Goal: Task Accomplishment & Management: Complete application form

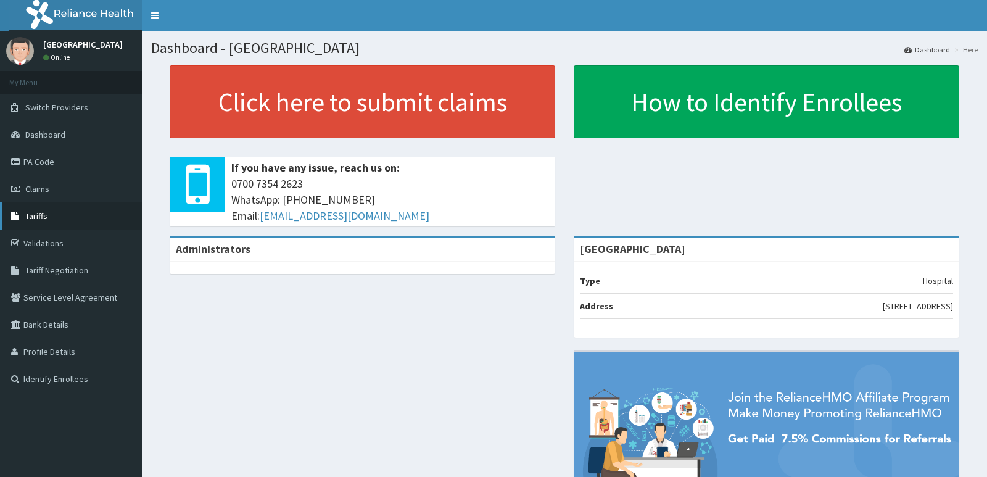
click at [38, 211] on span "Tariffs" at bounding box center [36, 215] width 22 height 11
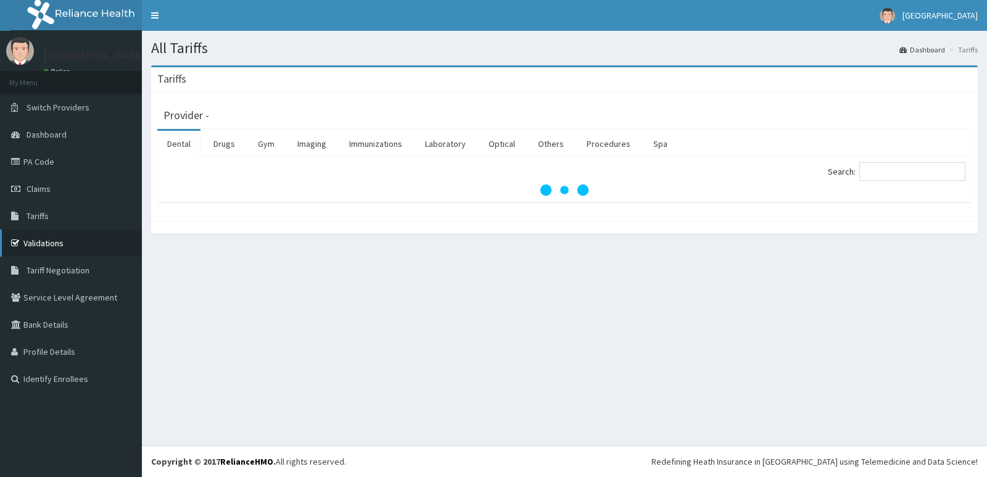
click at [52, 243] on link "Validations" at bounding box center [71, 243] width 142 height 27
click at [230, 141] on link "Drugs" at bounding box center [224, 144] width 41 height 26
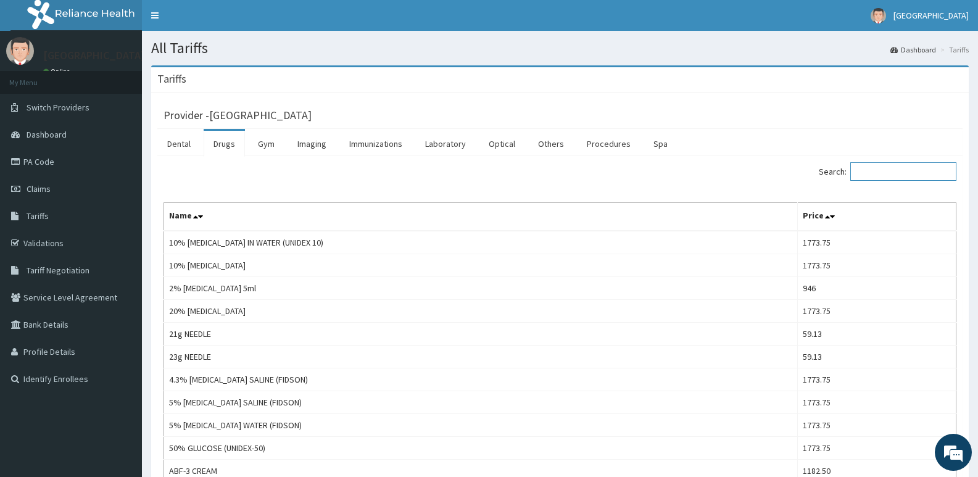
click at [919, 172] on input "Search:" at bounding box center [903, 171] width 106 height 19
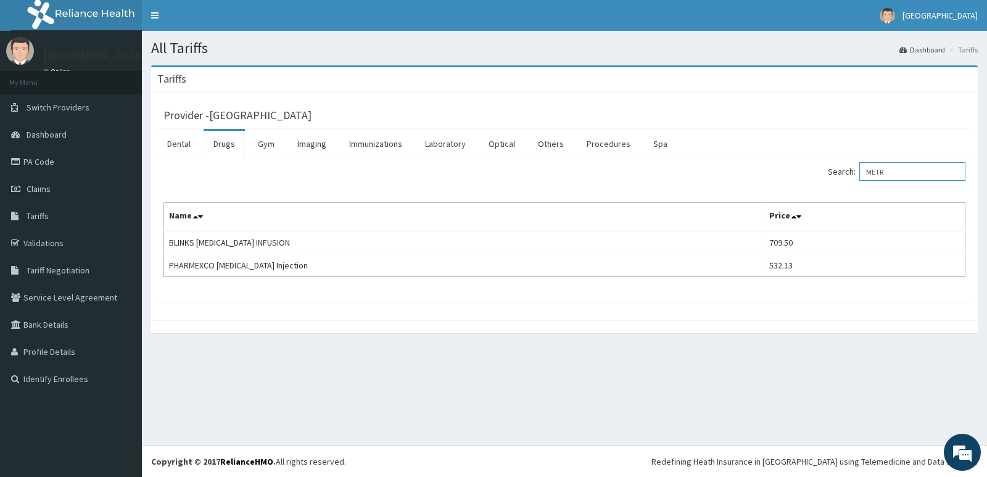
drag, startPoint x: 905, startPoint y: 173, endPoint x: 784, endPoint y: 173, distance: 121.5
click at [786, 173] on div "Search: METR" at bounding box center [770, 173] width 392 height 22
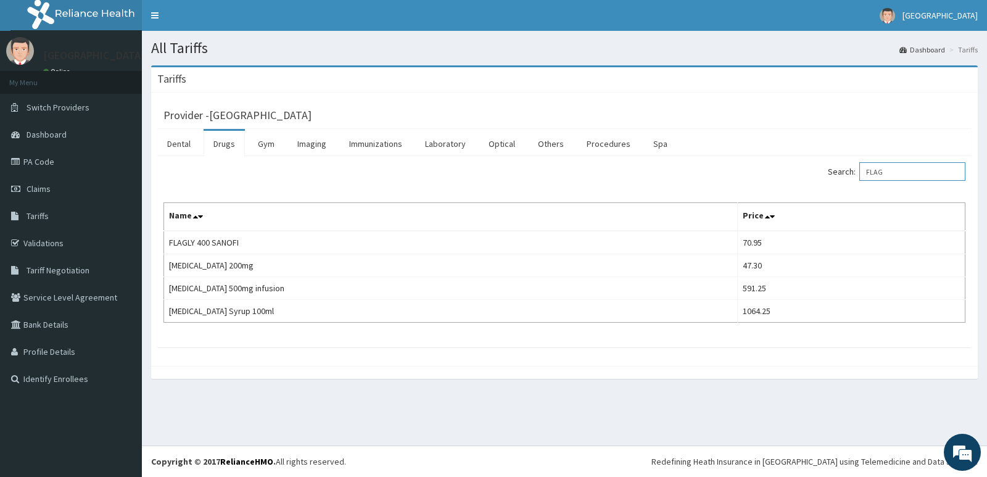
type input "FLAG"
drag, startPoint x: 55, startPoint y: 131, endPoint x: 90, endPoint y: 130, distance: 35.2
click at [54, 130] on span "Dashboard" at bounding box center [47, 134] width 40 height 11
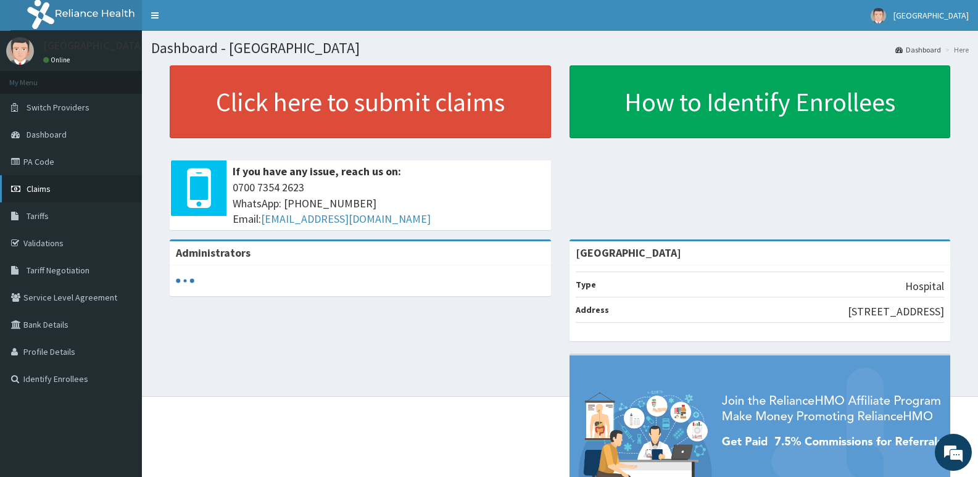
click at [29, 186] on span "Claims" at bounding box center [39, 188] width 24 height 11
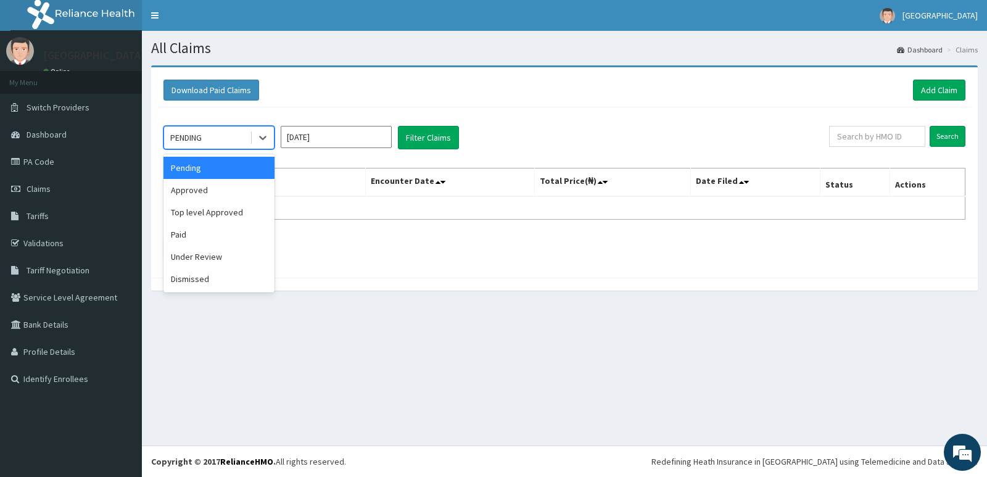
click at [207, 141] on div "PENDING" at bounding box center [207, 138] width 86 height 20
click at [217, 191] on div "Approved" at bounding box center [219, 190] width 111 height 22
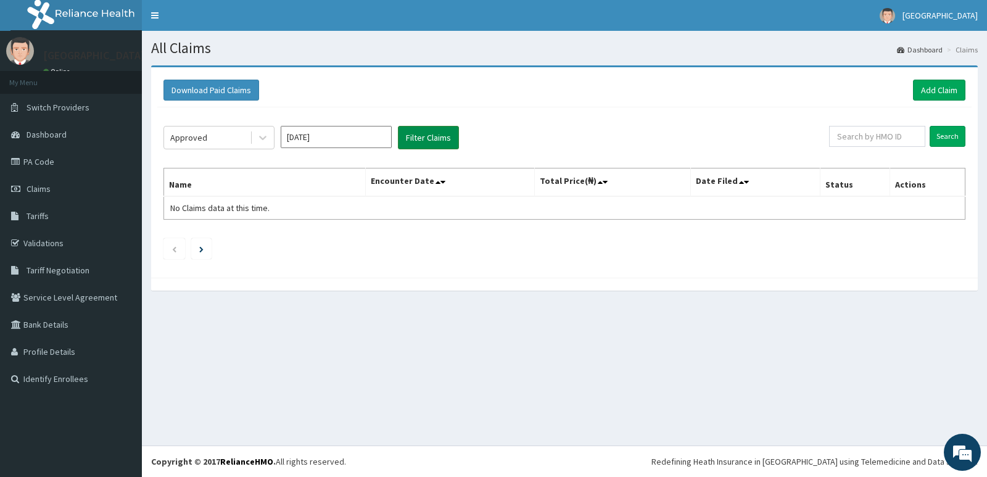
click at [413, 135] on button "Filter Claims" at bounding box center [428, 137] width 61 height 23
click at [222, 130] on div "Approved" at bounding box center [207, 138] width 86 height 20
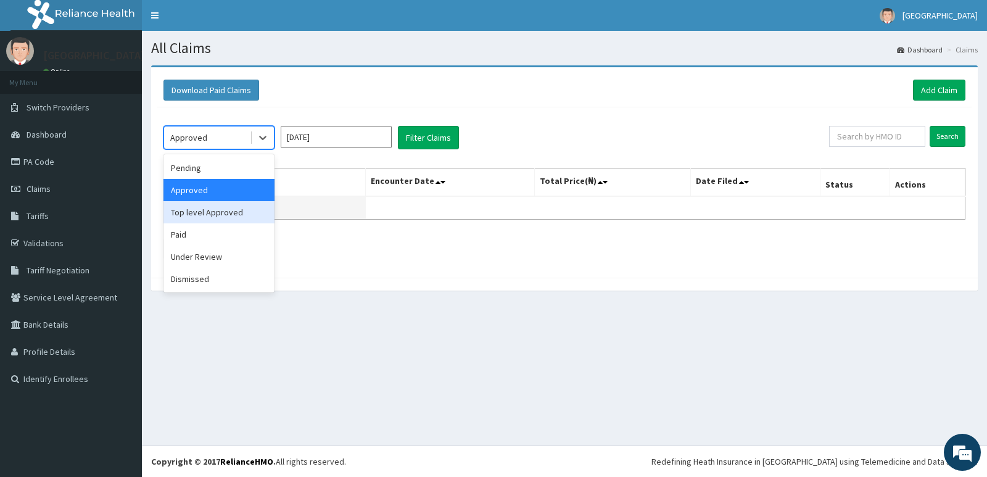
click at [220, 213] on div "Top level Approved" at bounding box center [219, 212] width 111 height 22
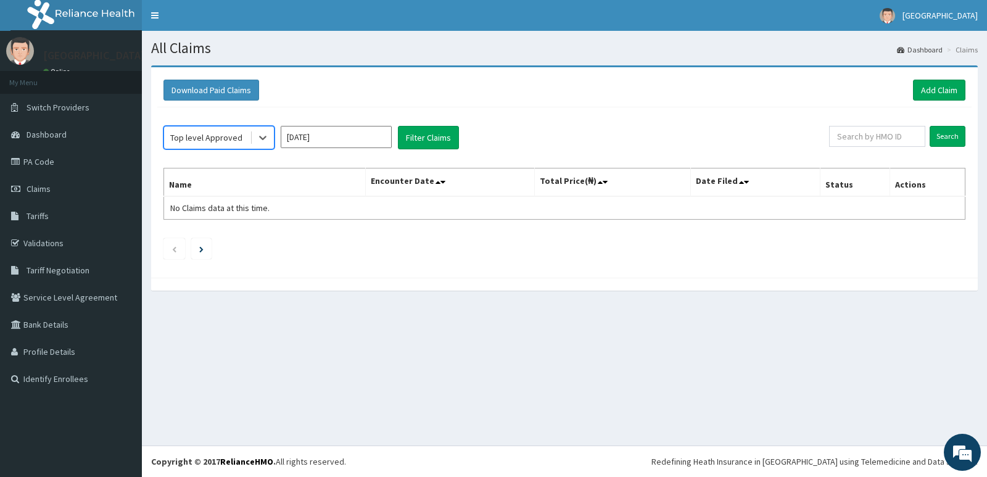
click at [440, 125] on div "option Top level Approved, selected. Select is focused ,type to refine list, pr…" at bounding box center [564, 189] width 814 height 164
click at [434, 136] on button "Filter Claims" at bounding box center [428, 137] width 61 height 23
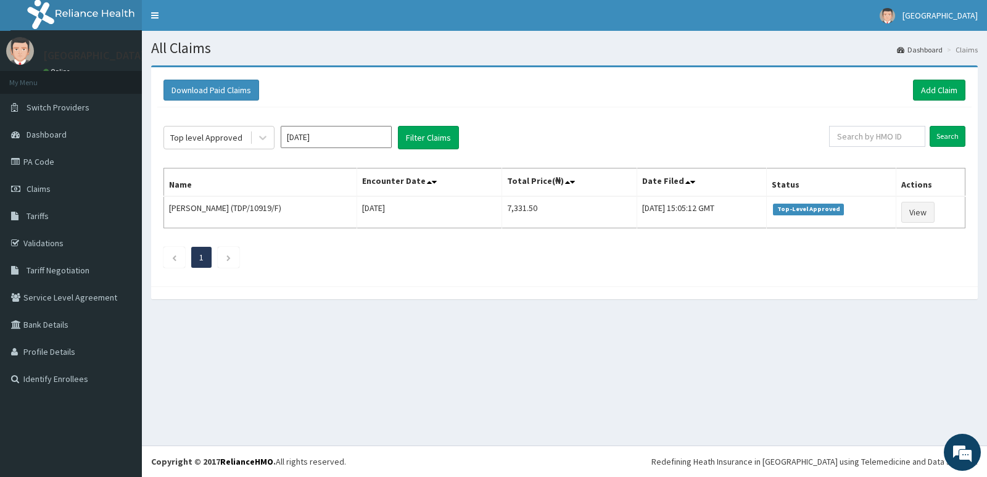
click at [202, 124] on div "Top level Approved Oct 2025 Filter Claims Search Name Encounter Date Total Pric…" at bounding box center [564, 193] width 814 height 173
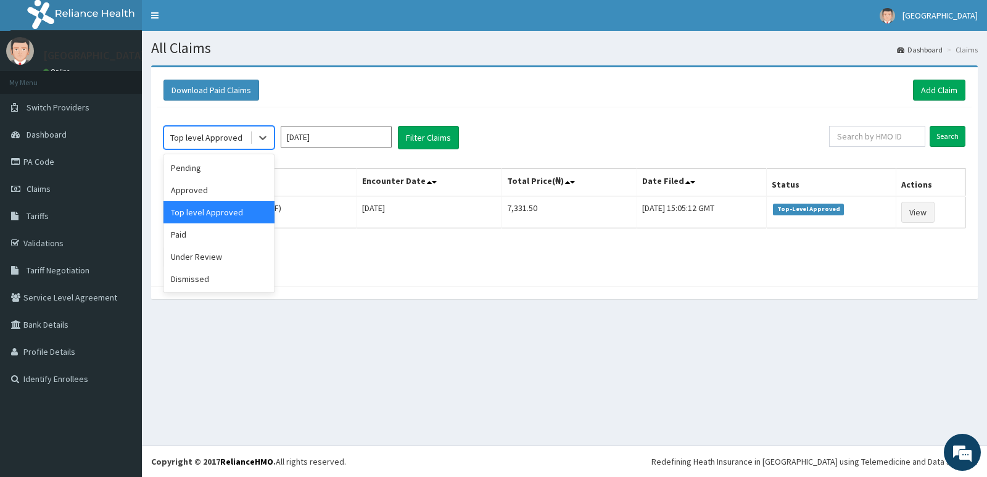
click at [204, 134] on div "Top level Approved" at bounding box center [206, 137] width 72 height 12
click at [226, 259] on div "Under Review" at bounding box center [219, 257] width 111 height 22
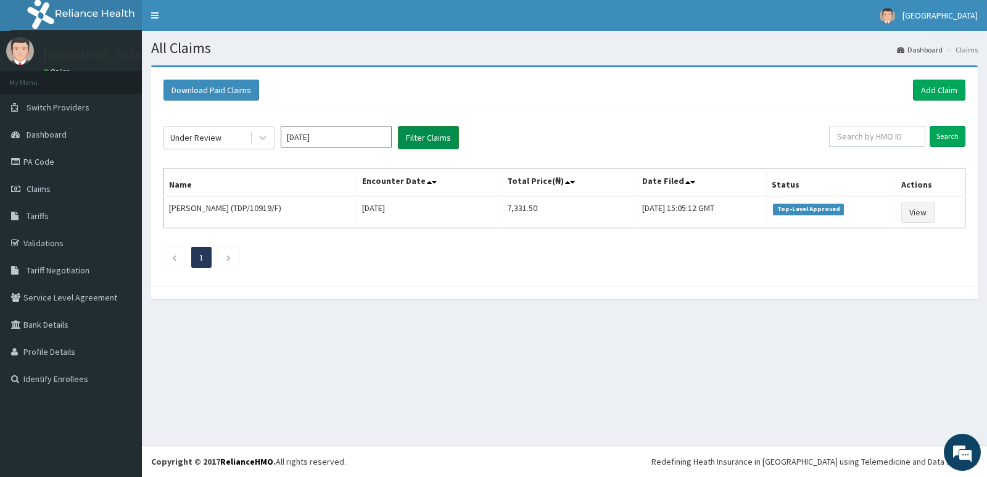
click at [423, 132] on button "Filter Claims" at bounding box center [428, 137] width 61 height 23
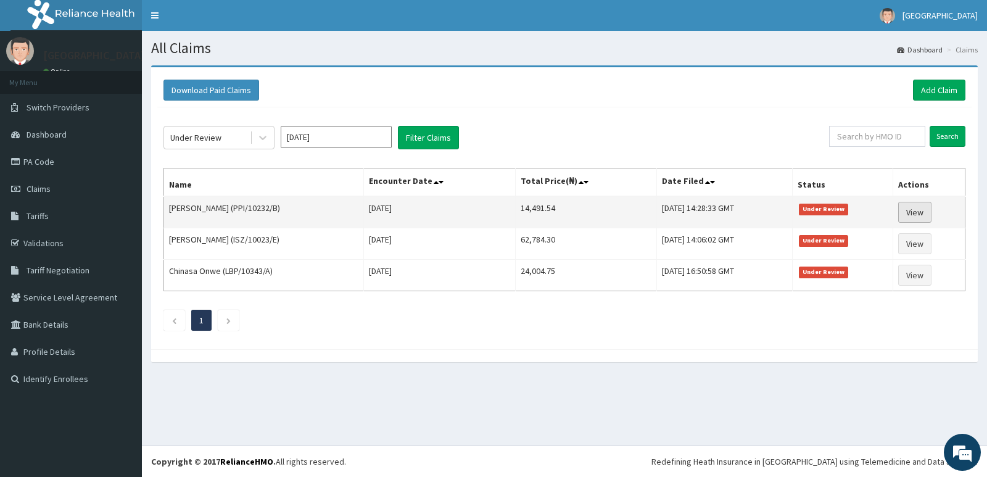
click at [920, 206] on link "View" at bounding box center [914, 212] width 33 height 21
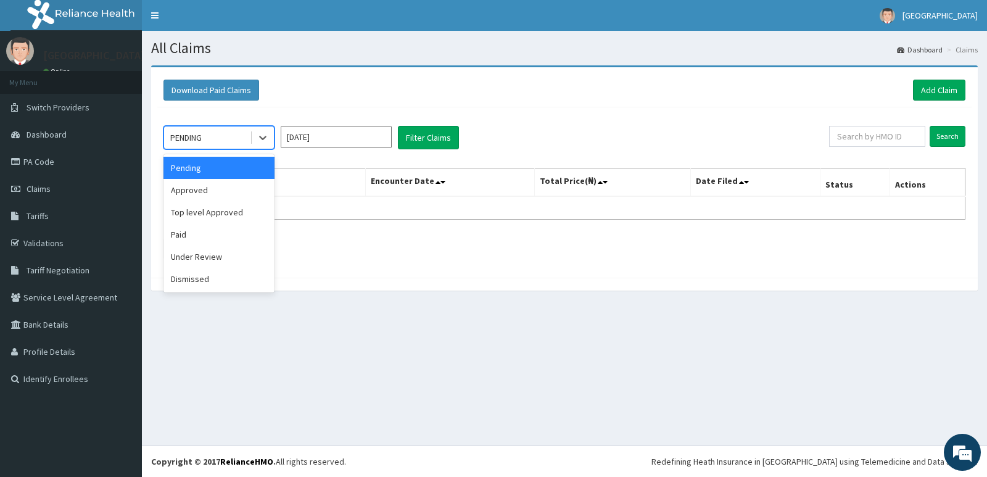
click at [215, 141] on div "PENDING" at bounding box center [207, 138] width 86 height 20
click at [215, 257] on div "Under Review" at bounding box center [219, 257] width 111 height 22
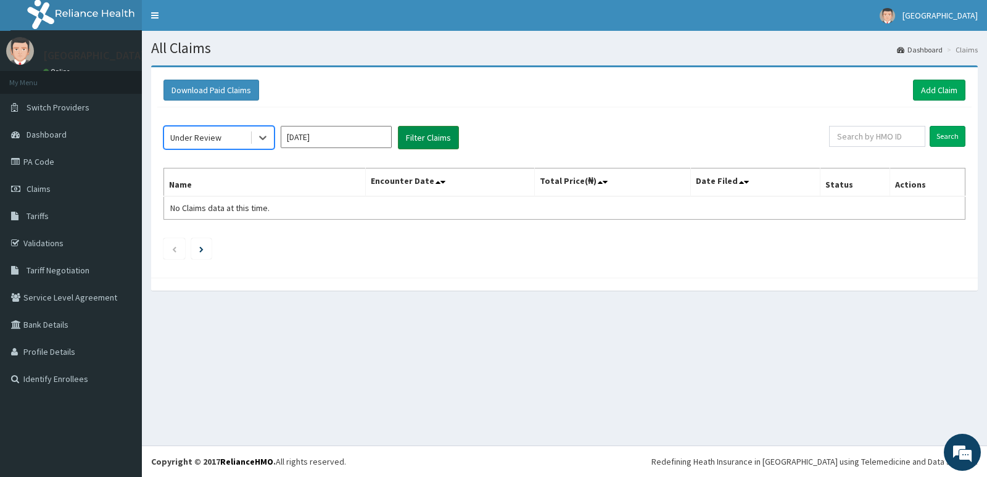
click at [439, 140] on button "Filter Claims" at bounding box center [428, 137] width 61 height 23
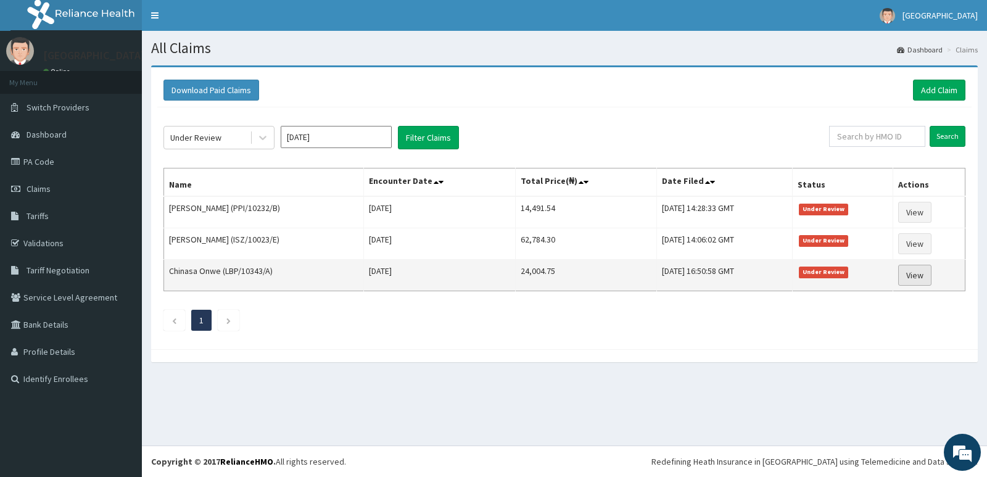
click at [924, 271] on link "View" at bounding box center [914, 275] width 33 height 21
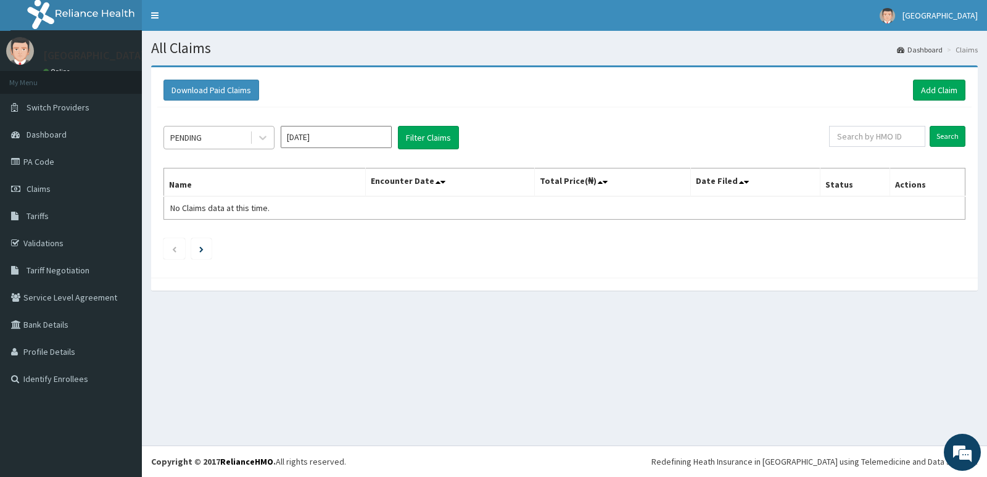
click at [199, 127] on div "PENDING" at bounding box center [219, 137] width 111 height 23
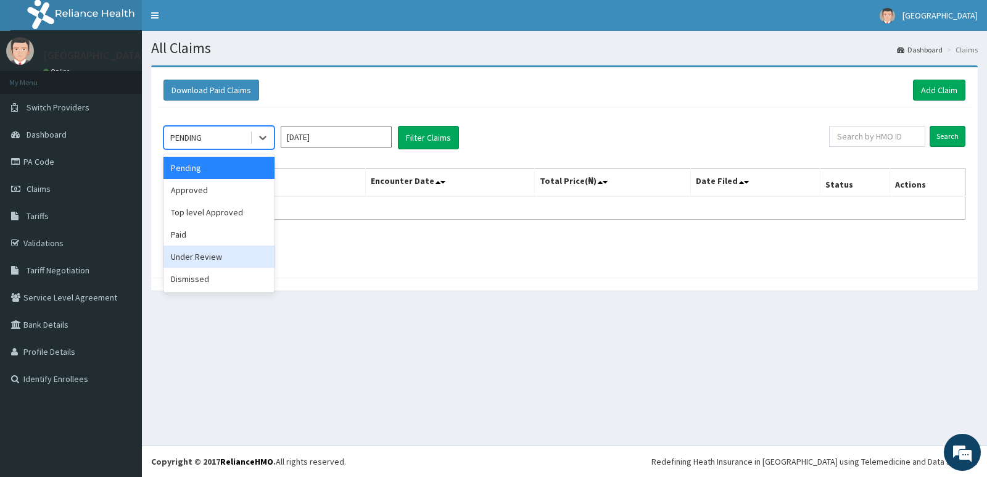
drag, startPoint x: 241, startPoint y: 254, endPoint x: 246, endPoint y: 243, distance: 11.9
click at [241, 252] on div "Under Review" at bounding box center [219, 257] width 111 height 22
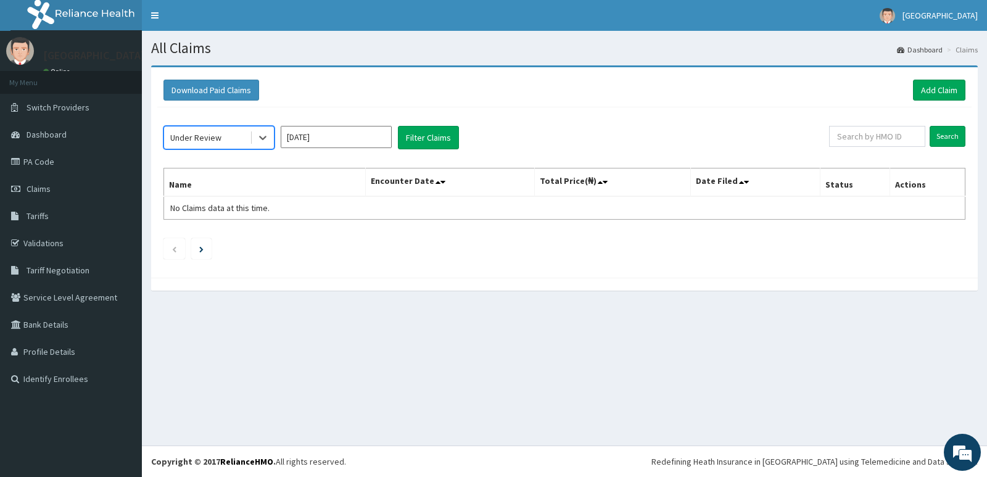
click at [457, 125] on div "option Under Review, selected. Select is focused ,type to refine list, press Do…" at bounding box center [564, 189] width 814 height 164
click at [432, 133] on button "Filter Claims" at bounding box center [428, 137] width 61 height 23
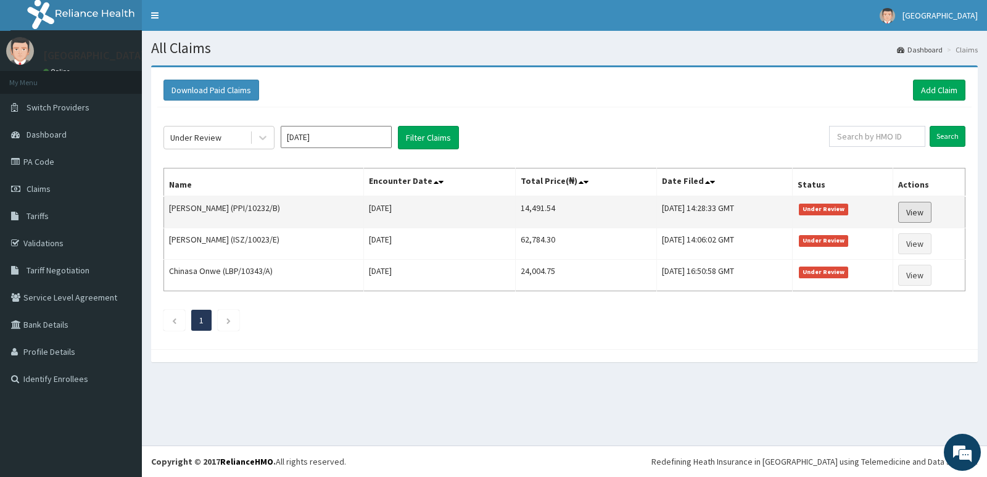
drag, startPoint x: 924, startPoint y: 209, endPoint x: 896, endPoint y: 210, distance: 28.4
click at [924, 210] on link "View" at bounding box center [914, 212] width 33 height 21
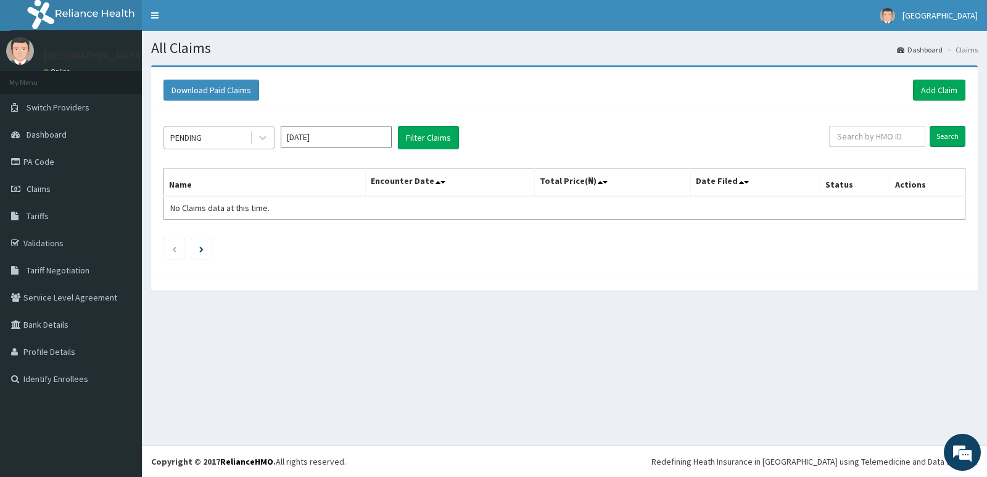
click at [222, 132] on div "PENDING" at bounding box center [207, 138] width 86 height 20
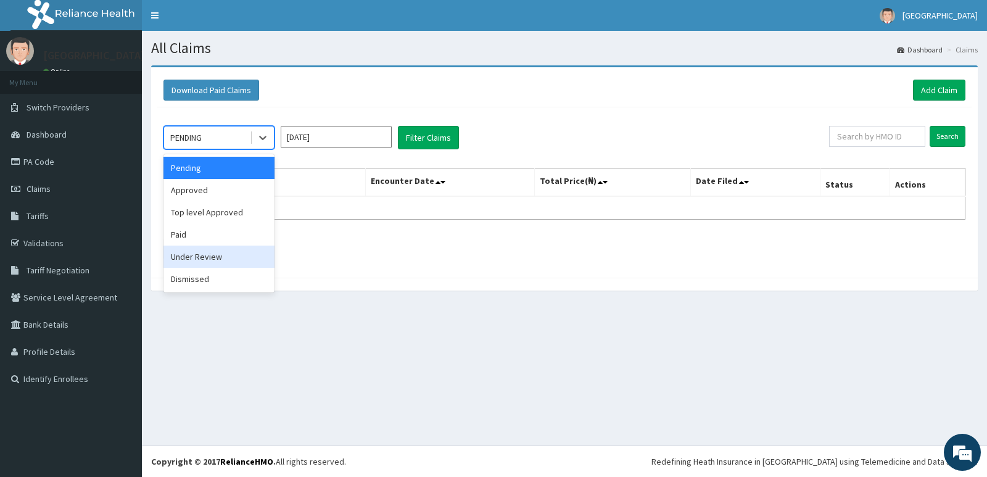
click at [232, 252] on div "Under Review" at bounding box center [219, 257] width 111 height 22
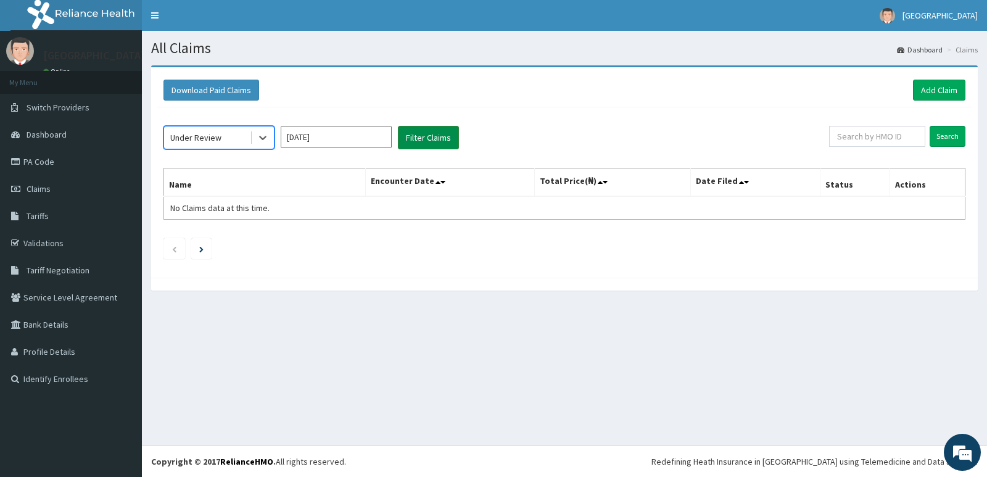
click at [428, 130] on button "Filter Claims" at bounding box center [428, 137] width 61 height 23
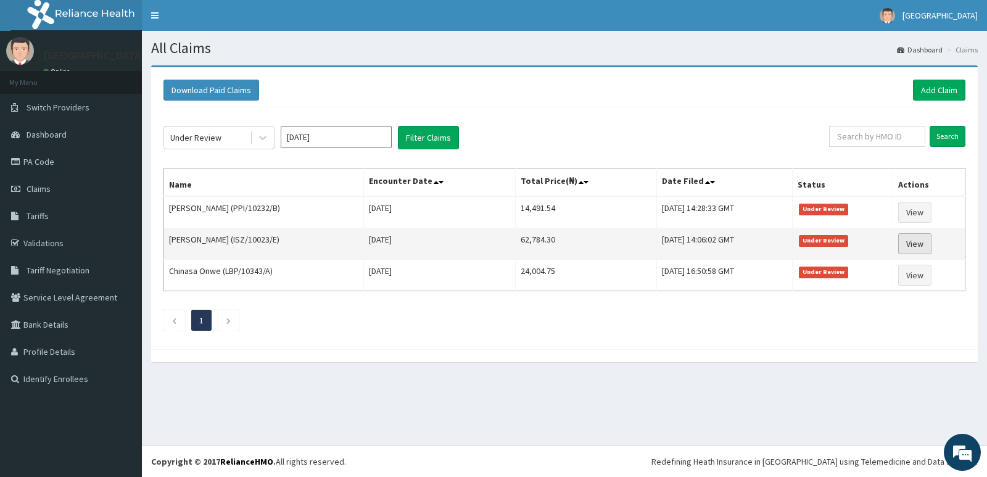
click at [914, 242] on link "View" at bounding box center [914, 243] width 33 height 21
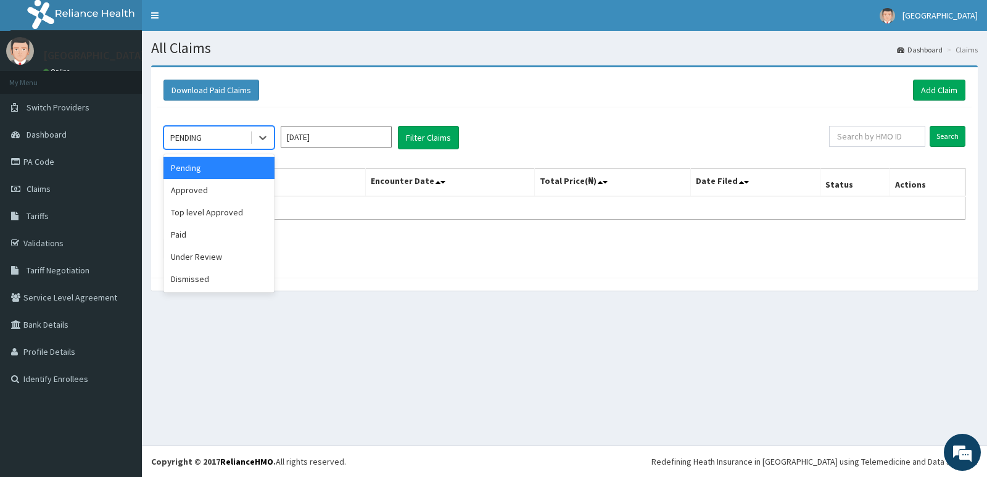
click at [219, 136] on div "PENDING" at bounding box center [207, 138] width 86 height 20
click at [220, 234] on div "Paid" at bounding box center [219, 234] width 111 height 22
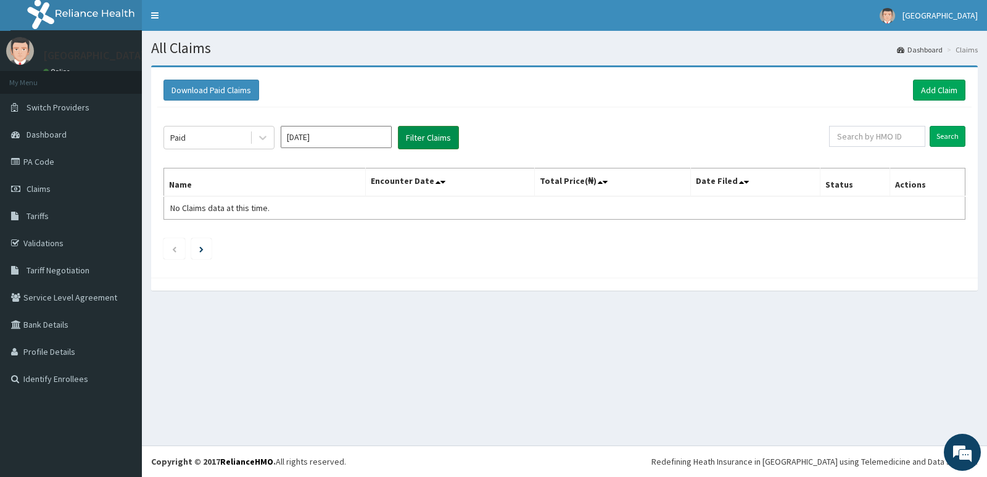
click at [433, 126] on button "Filter Claims" at bounding box center [428, 137] width 61 height 23
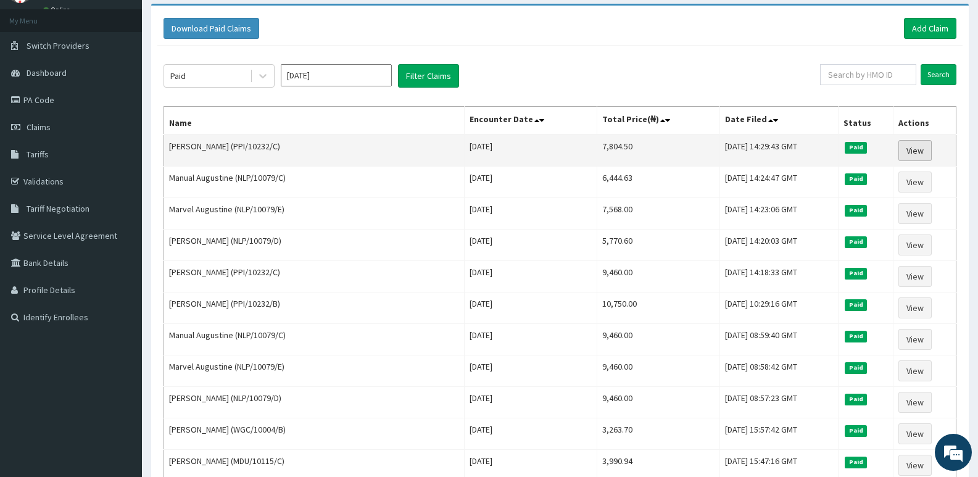
click at [909, 148] on link "View" at bounding box center [914, 150] width 33 height 21
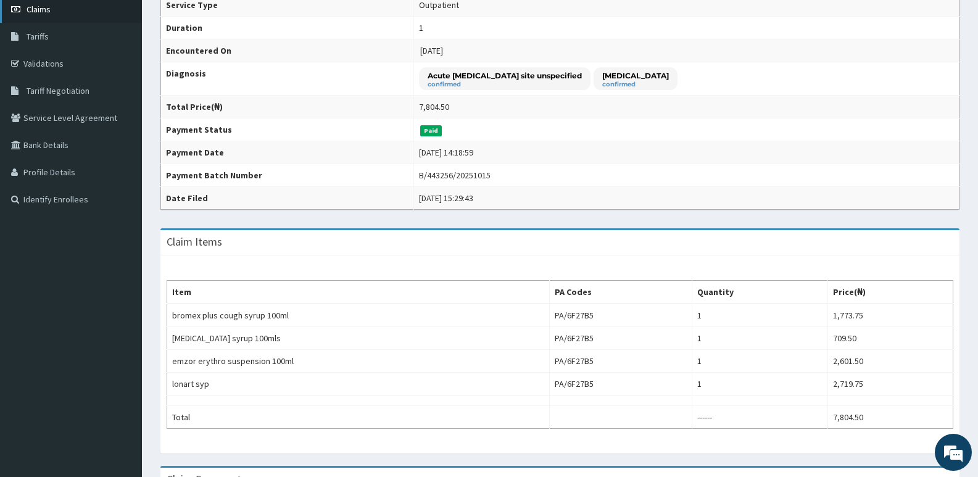
scroll to position [62, 0]
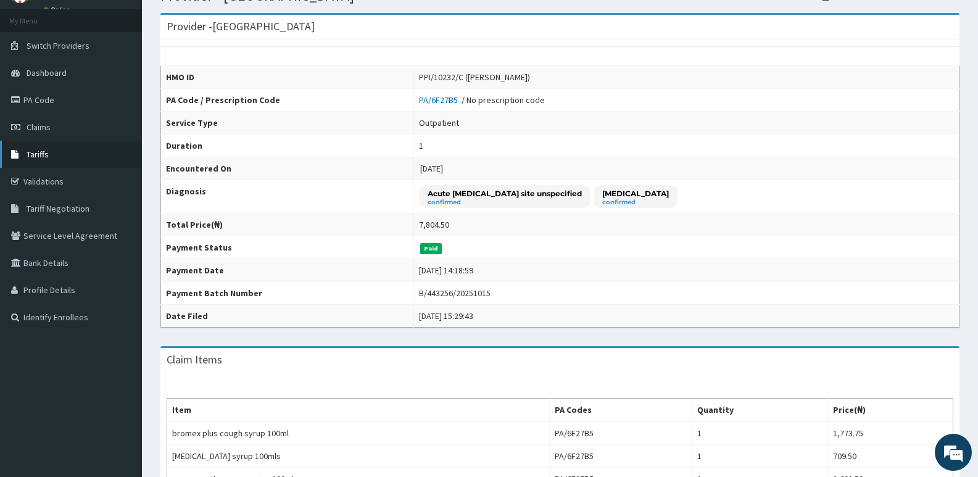
click at [36, 150] on span "Tariffs" at bounding box center [38, 154] width 22 height 11
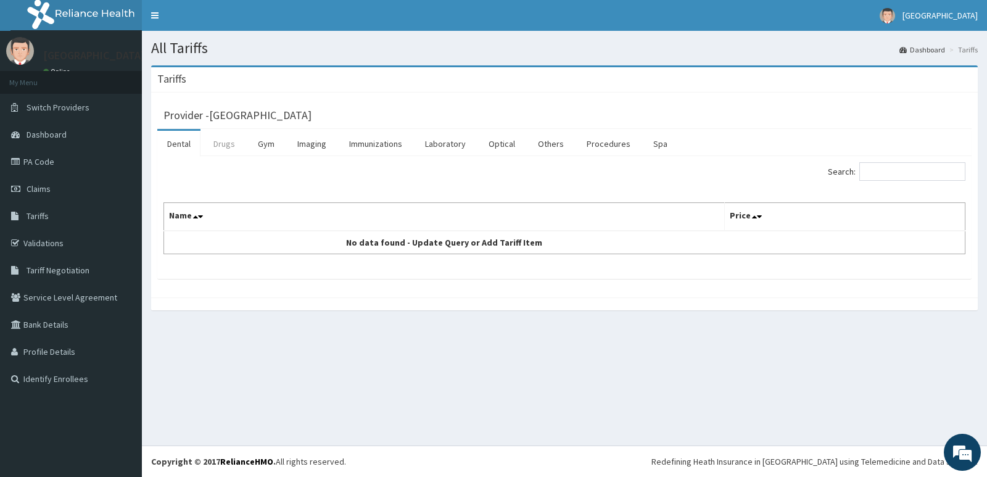
click at [223, 144] on link "Drugs" at bounding box center [224, 144] width 41 height 26
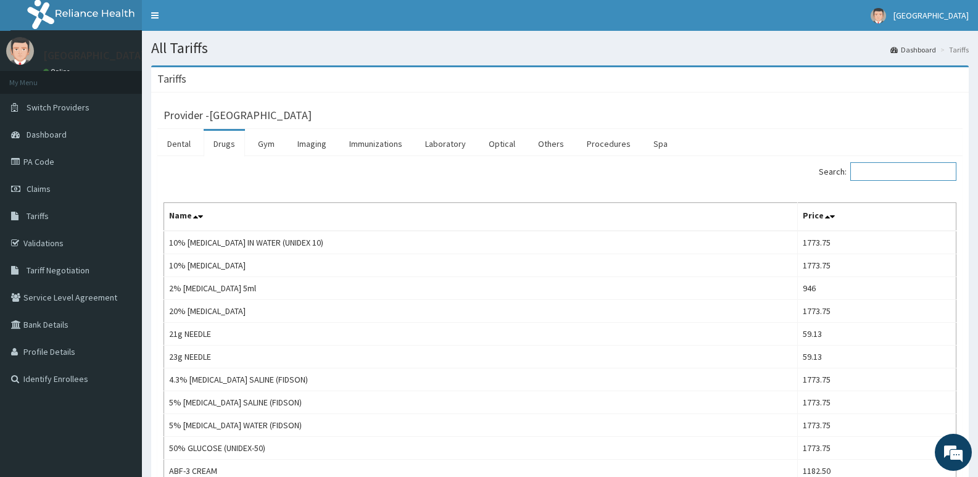
click at [890, 170] on input "Search:" at bounding box center [903, 171] width 106 height 19
type input "F"
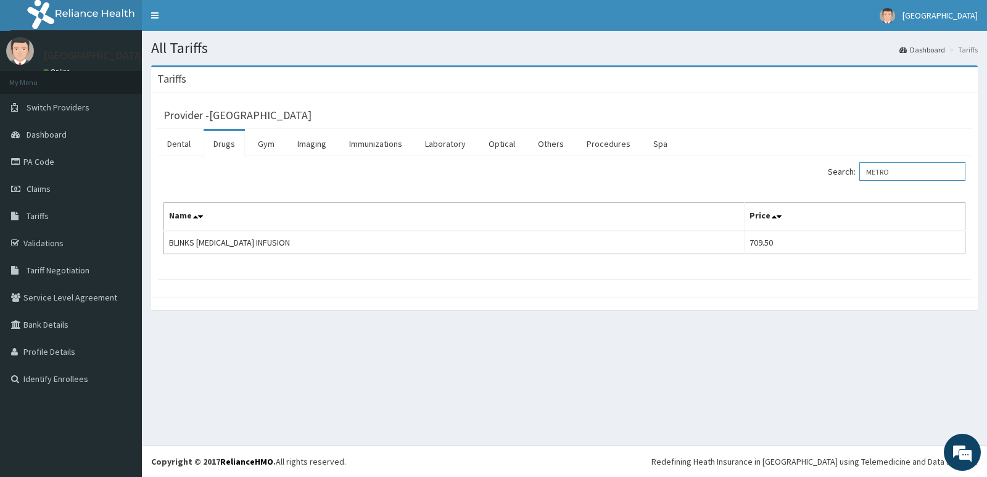
type input "METRO"
click at [33, 186] on span "Claims" at bounding box center [39, 188] width 24 height 11
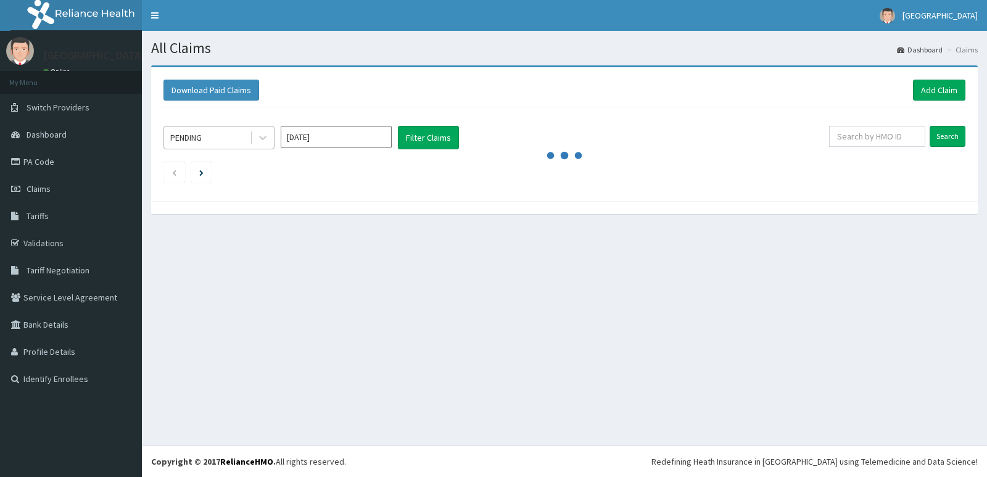
click at [217, 136] on div "PENDING" at bounding box center [207, 138] width 86 height 20
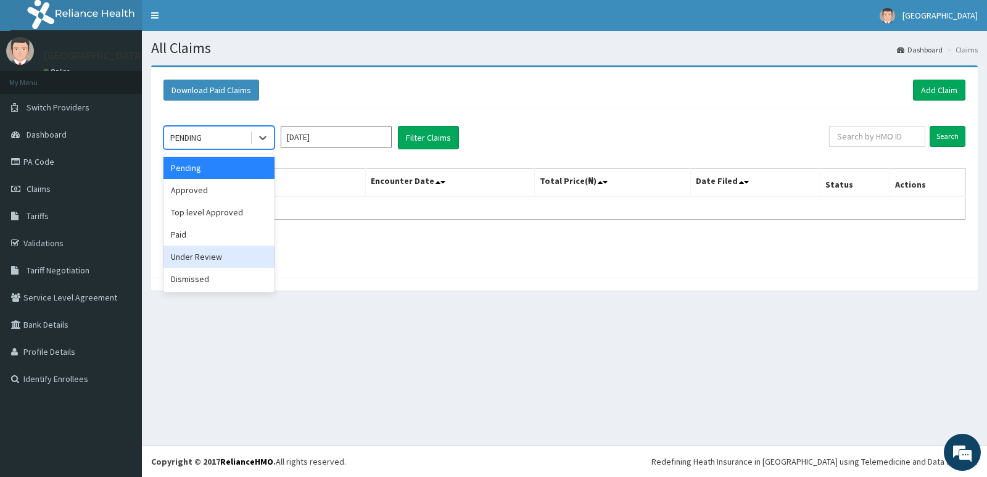
click at [226, 256] on div "Under Review" at bounding box center [219, 257] width 111 height 22
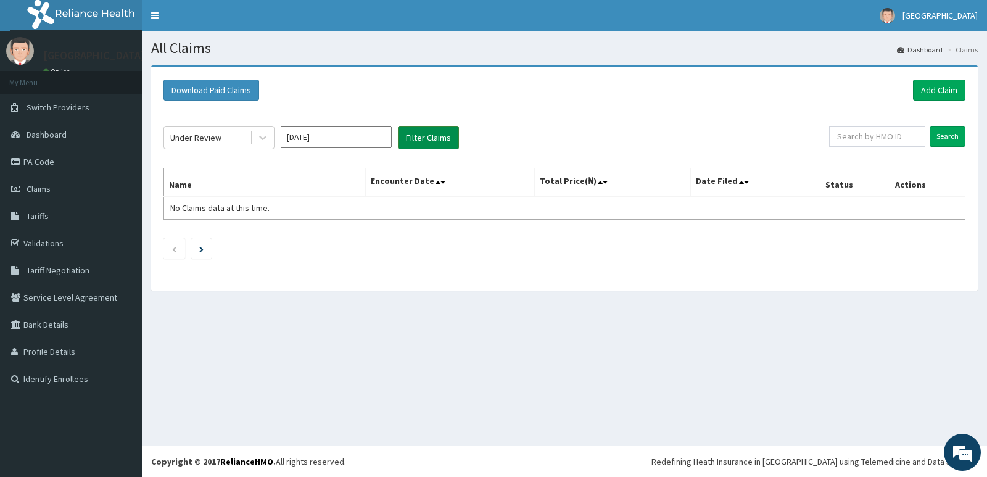
click at [429, 130] on button "Filter Claims" at bounding box center [428, 137] width 61 height 23
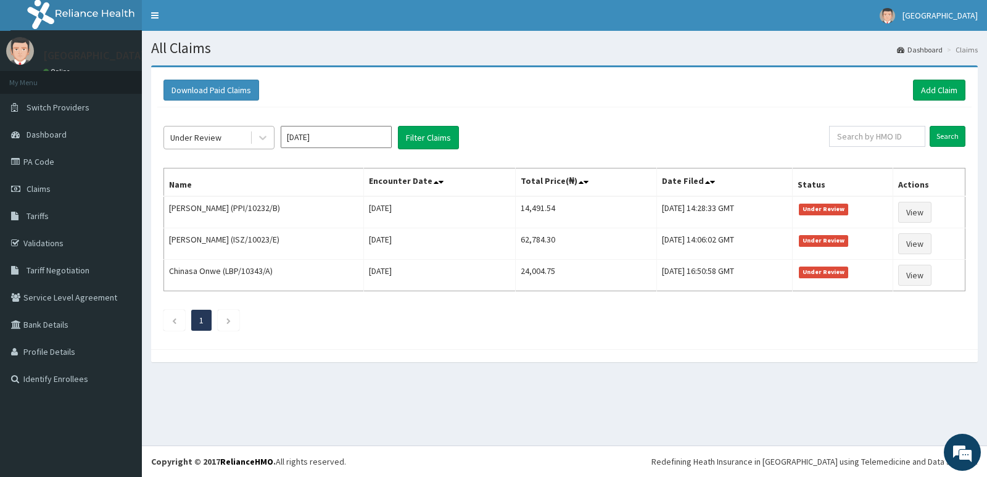
click at [225, 136] on div "Under Review" at bounding box center [207, 138] width 86 height 20
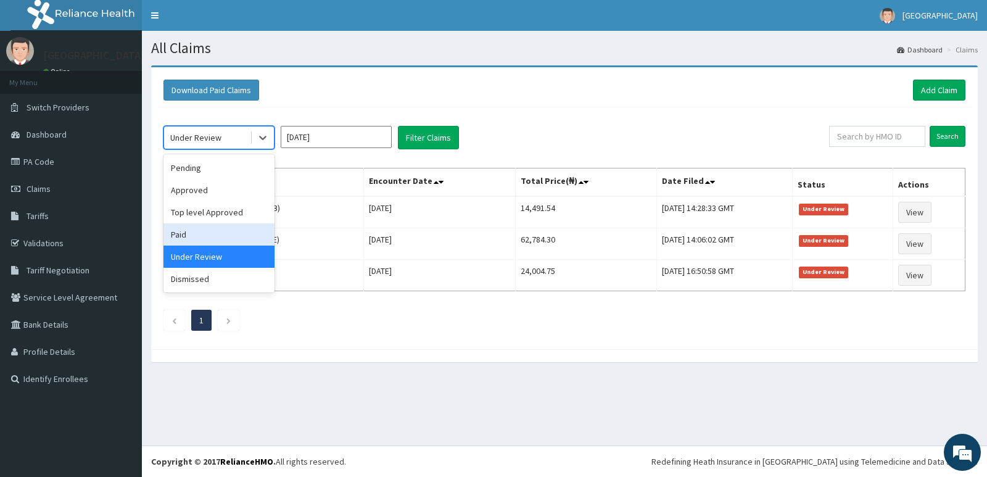
click at [228, 234] on div "Paid" at bounding box center [219, 234] width 111 height 22
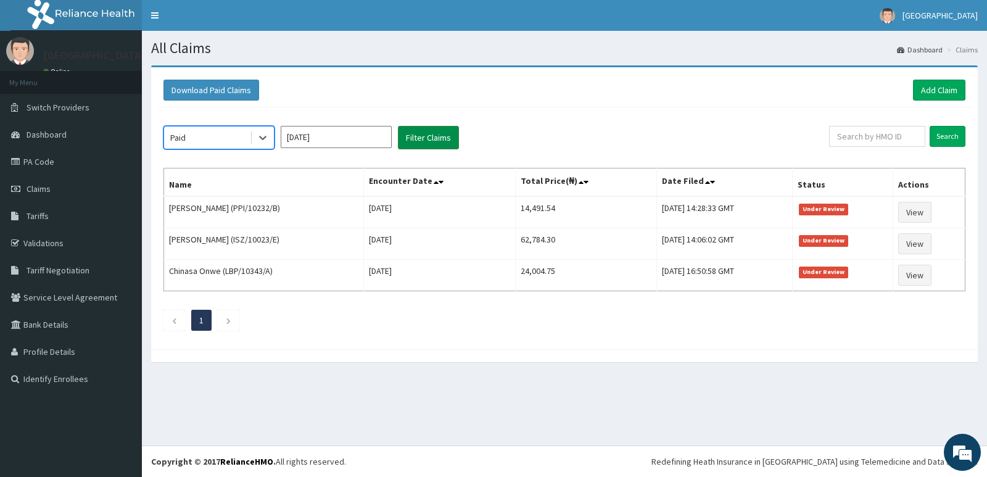
click at [425, 133] on button "Filter Claims" at bounding box center [428, 137] width 61 height 23
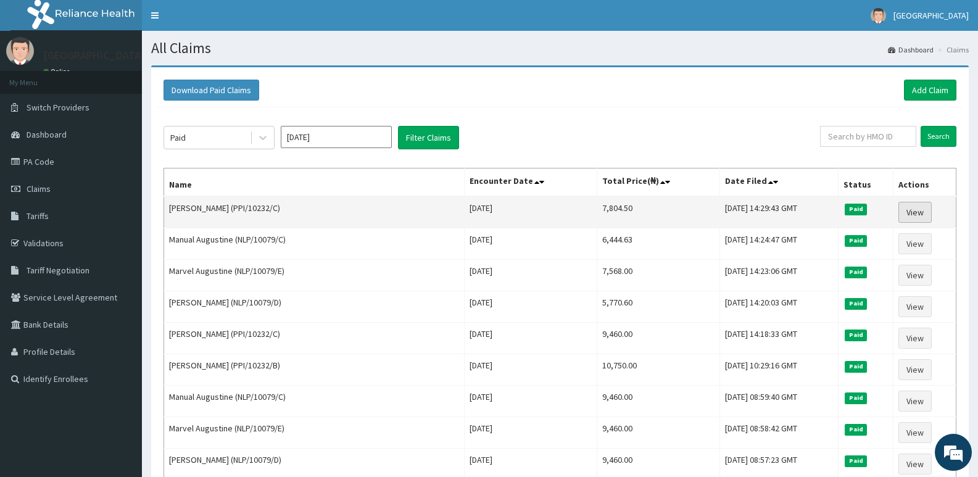
click at [914, 208] on link "View" at bounding box center [914, 212] width 33 height 21
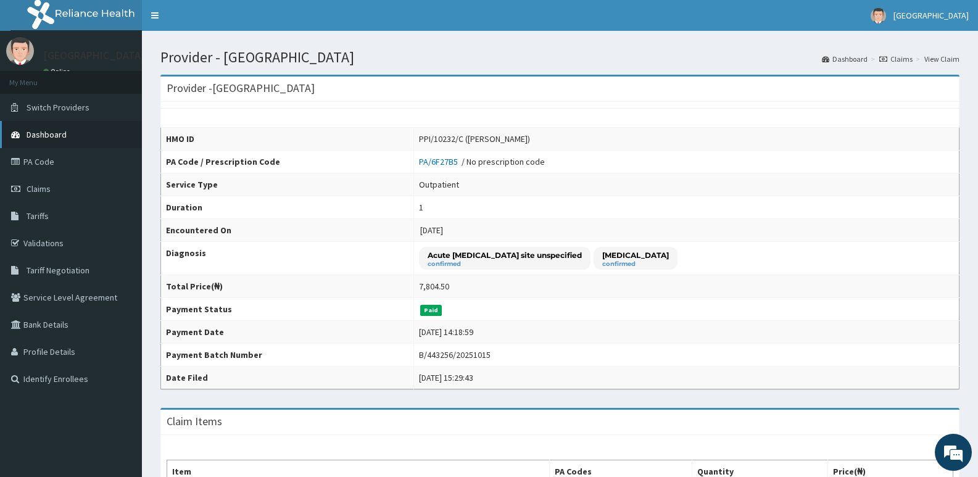
click at [40, 129] on span "Dashboard" at bounding box center [47, 134] width 40 height 11
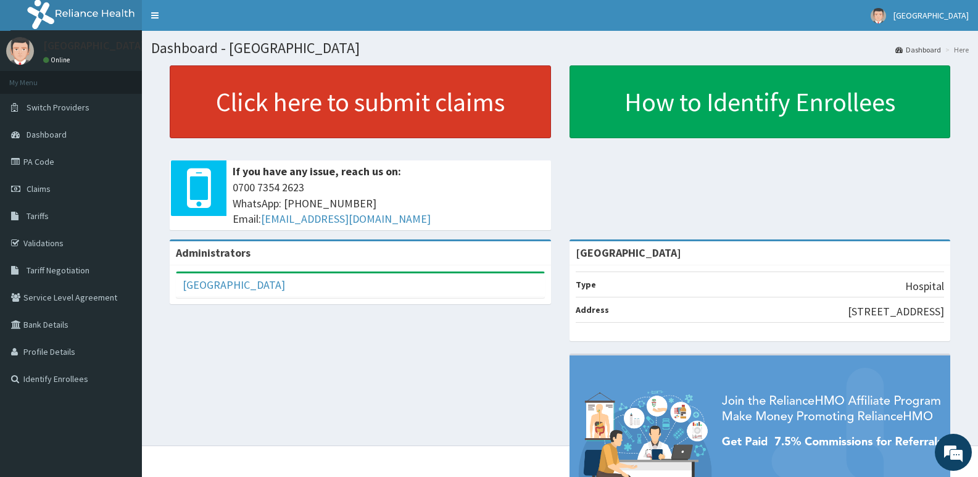
click at [339, 102] on link "Click here to submit claims" at bounding box center [360, 101] width 381 height 73
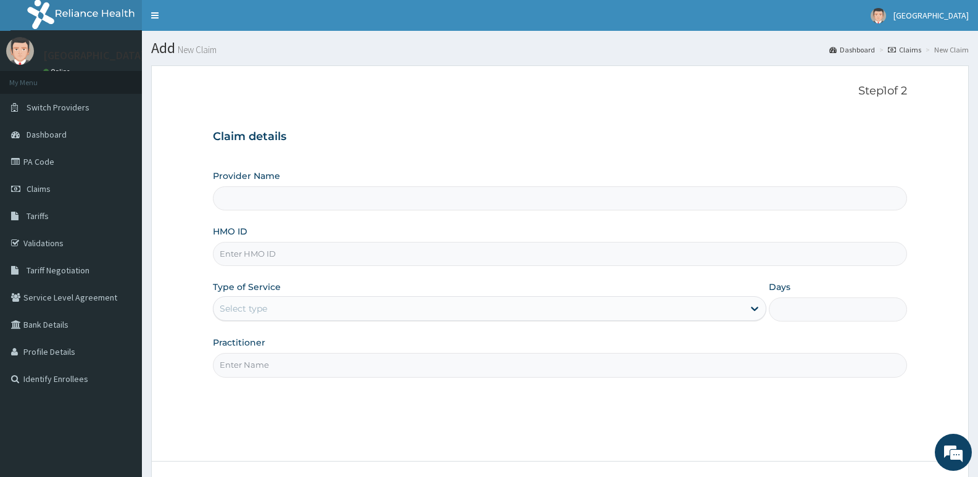
click at [352, 251] on input "HMO ID" at bounding box center [560, 254] width 694 height 24
paste input "PPI/10232/C"
type input "PPI/10232/C"
click at [328, 304] on div "Select type" at bounding box center [477, 309] width 529 height 20
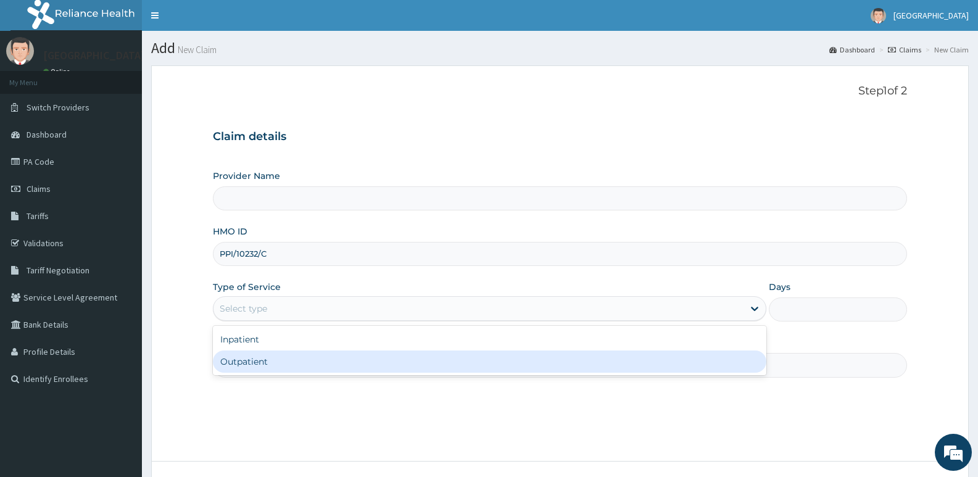
click at [275, 356] on div "Outpatient" at bounding box center [489, 361] width 553 height 22
type input "1"
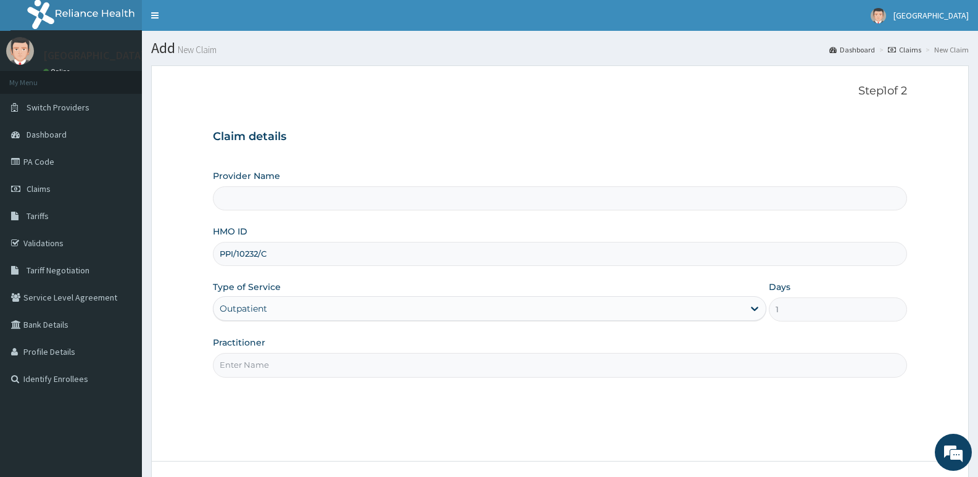
type input "[GEOGRAPHIC_DATA]"
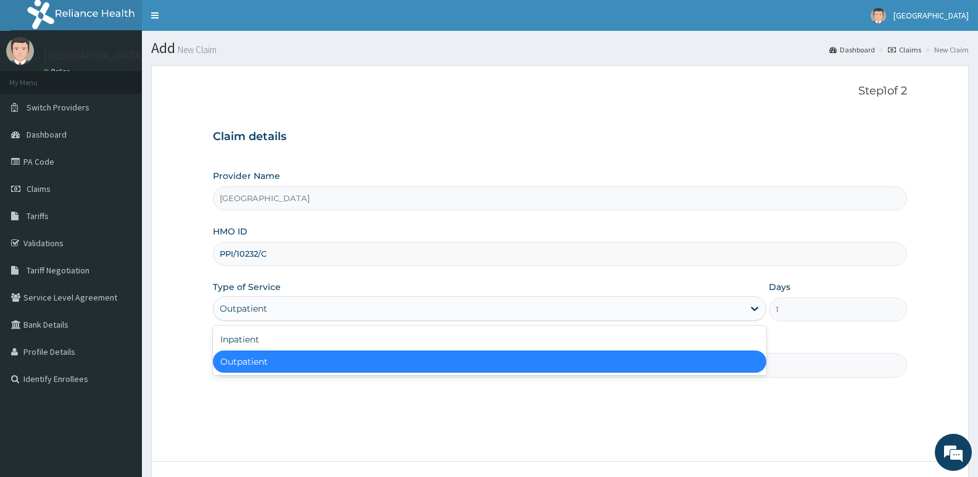
click at [294, 297] on div "Outpatient" at bounding box center [489, 308] width 553 height 25
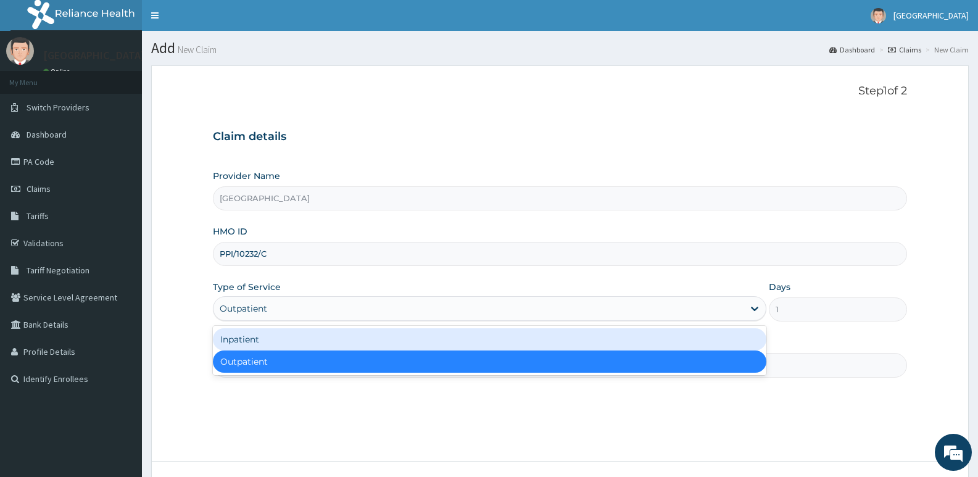
click at [274, 342] on div "Inpatient" at bounding box center [489, 339] width 553 height 22
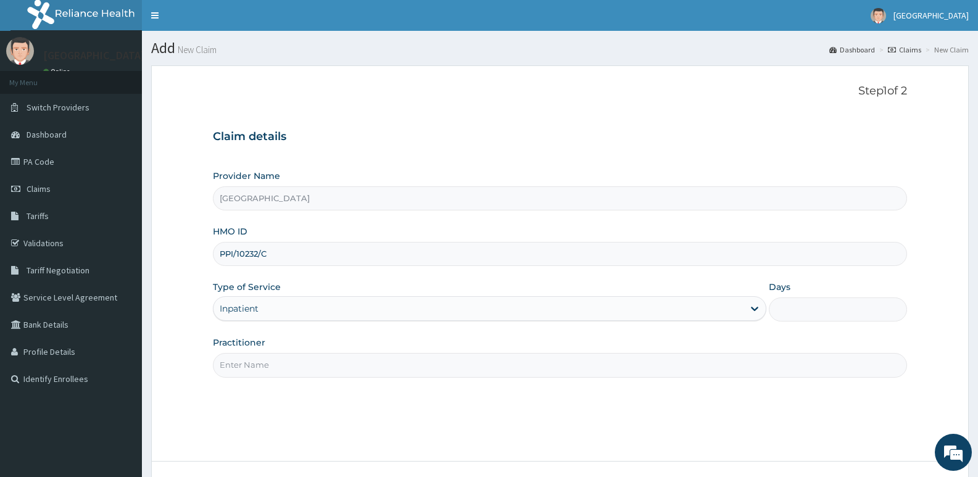
click at [805, 306] on input "Days" at bounding box center [838, 309] width 138 height 24
type input "2"
click at [276, 370] on input "Practitioner" at bounding box center [560, 365] width 694 height 24
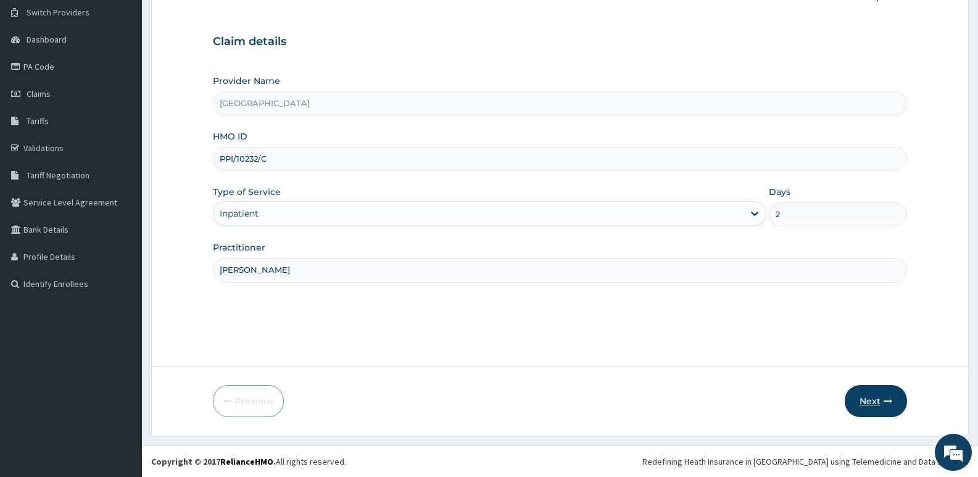
type input "[PERSON_NAME]"
click at [876, 398] on button "Next" at bounding box center [876, 401] width 62 height 32
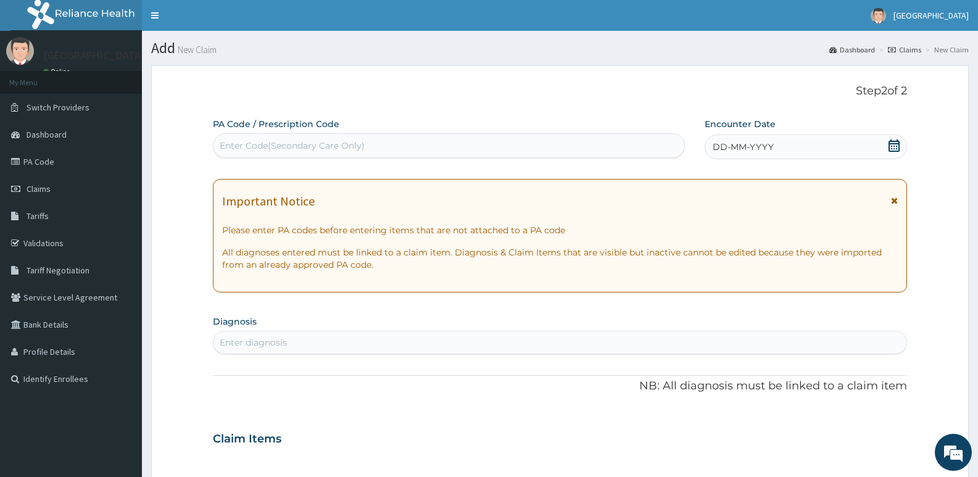
click at [365, 144] on div "Enter Code(Secondary Care Only)" at bounding box center [448, 146] width 471 height 20
paste input "PA/DB82F7"
type input "PA/DB82F7"
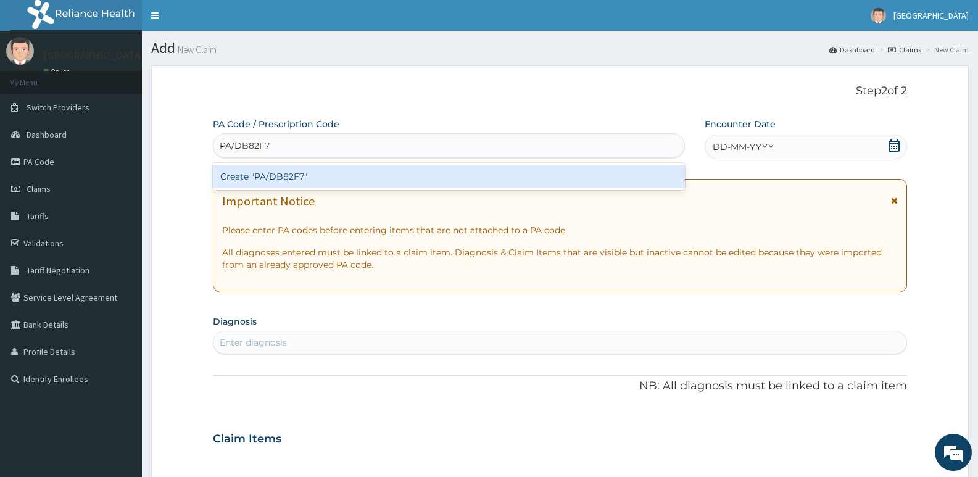
click at [315, 181] on div "Create "PA/DB82F7"" at bounding box center [449, 176] width 472 height 22
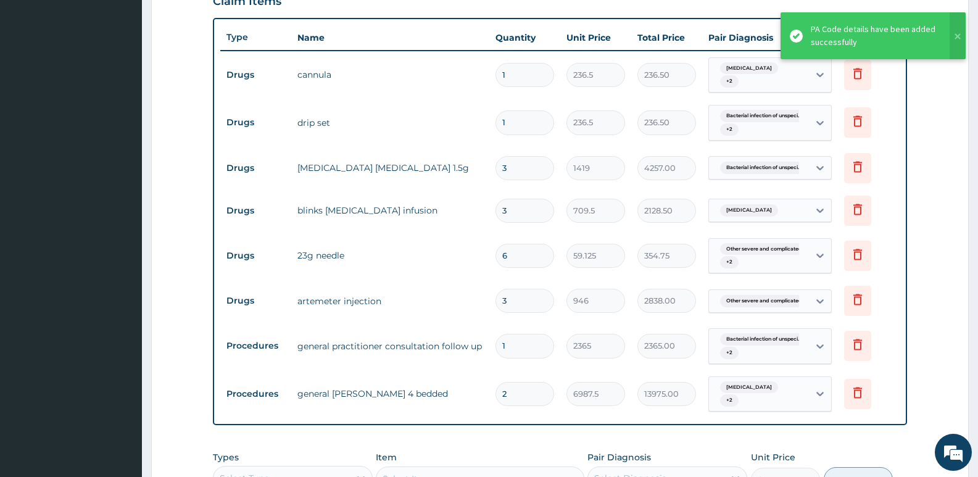
scroll to position [412, 0]
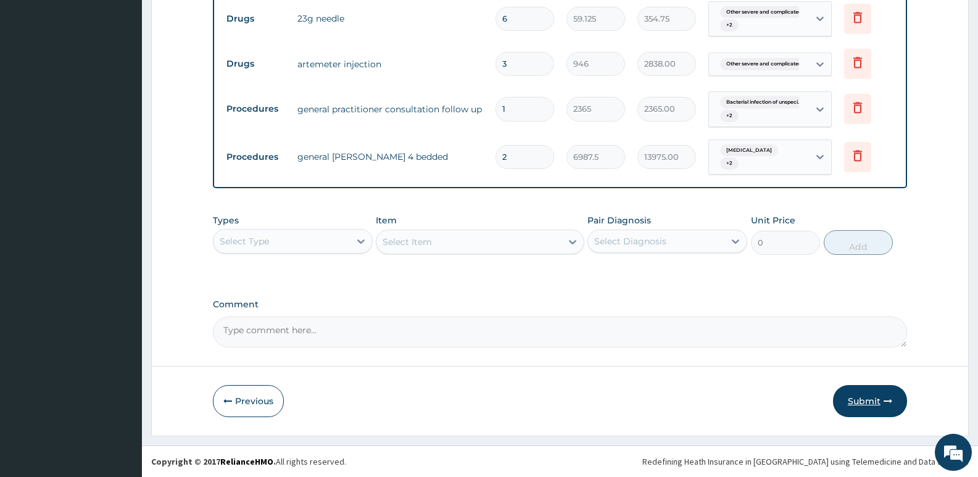
click at [856, 405] on button "Submit" at bounding box center [870, 401] width 74 height 32
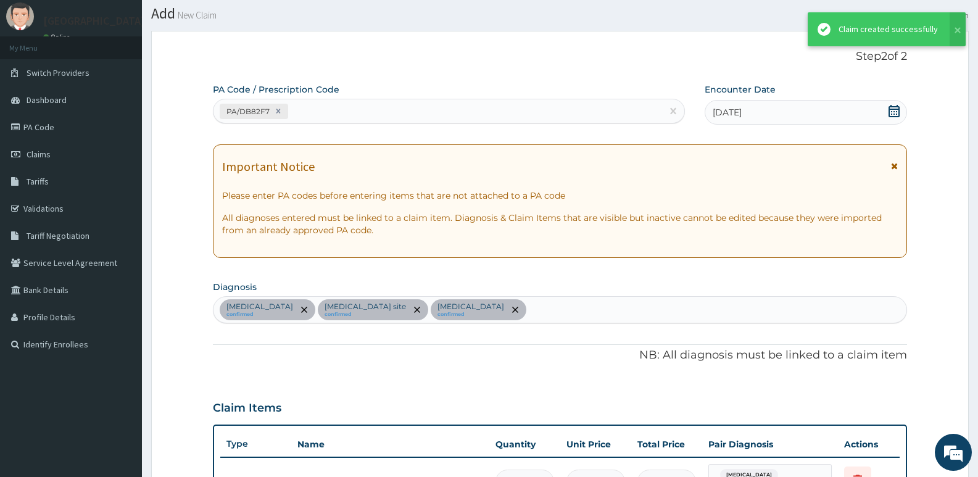
scroll to position [678, 0]
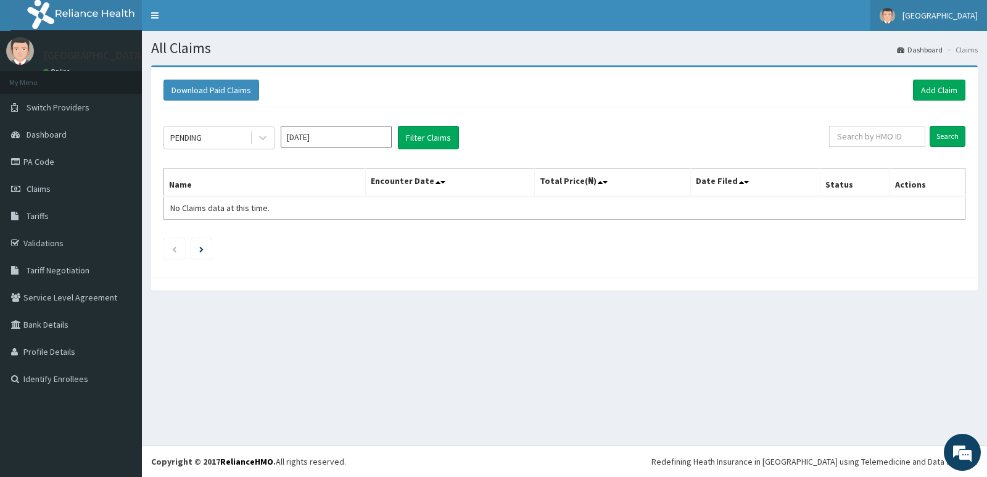
click at [955, 9] on link "[GEOGRAPHIC_DATA]" at bounding box center [929, 15] width 117 height 31
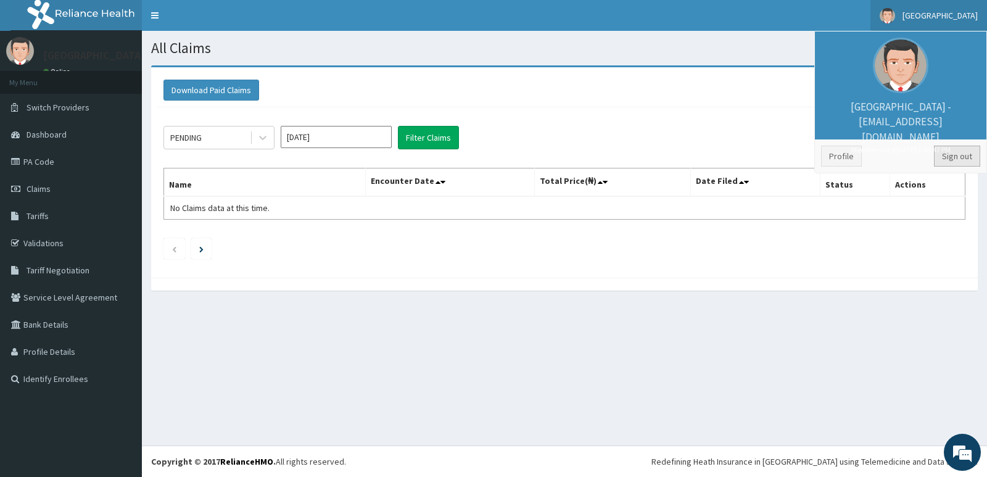
click at [959, 162] on link "Sign out" at bounding box center [957, 156] width 46 height 21
